Goal: Information Seeking & Learning: Learn about a topic

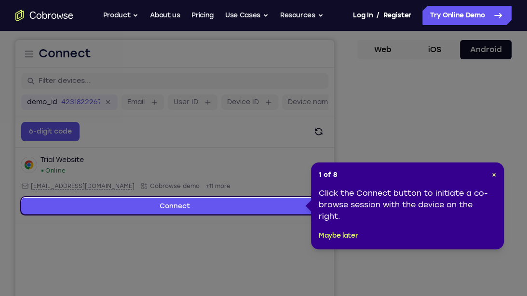
scroll to position [86, 0]
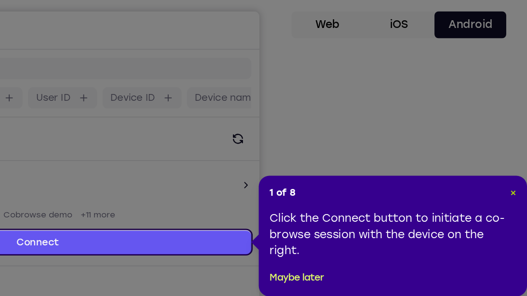
click at [514, 171] on span "×" at bounding box center [516, 170] width 4 height 8
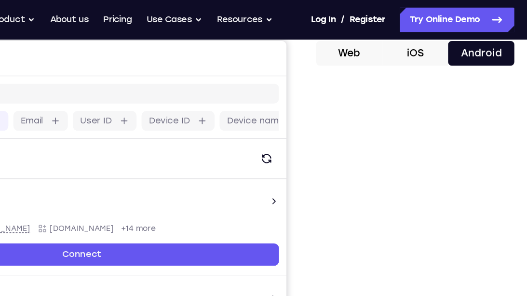
scroll to position [93, 0]
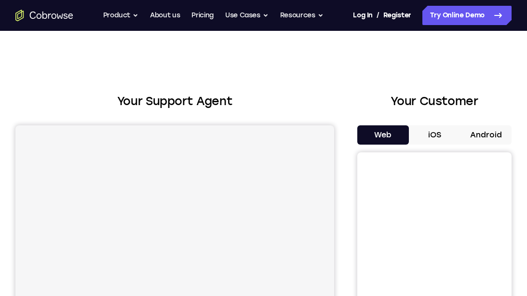
scroll to position [93, 0]
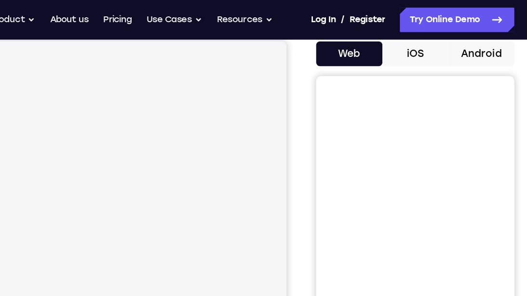
click at [496, 46] on button "Android" at bounding box center [486, 41] width 52 height 19
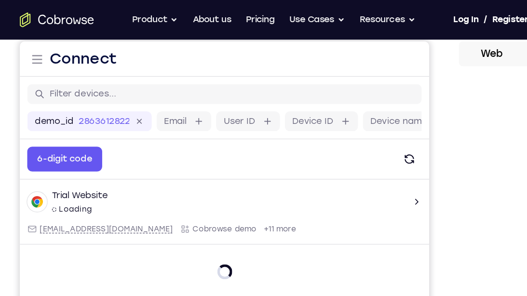
scroll to position [0, 0]
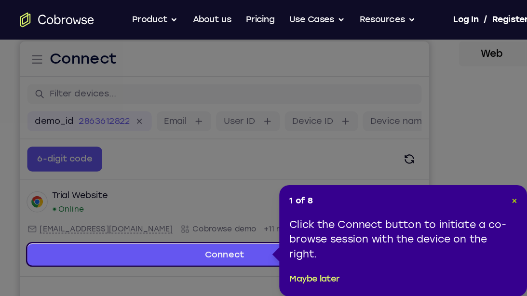
click at [401, 152] on span "×" at bounding box center [400, 156] width 4 height 8
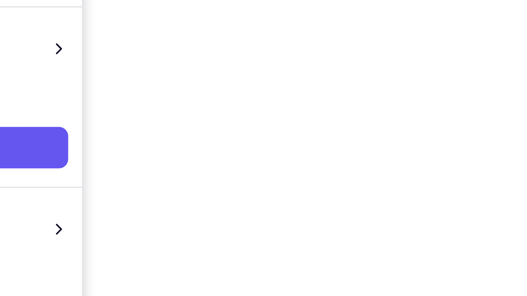
scroll to position [146, 0]
